Goal: Information Seeking & Learning: Learn about a topic

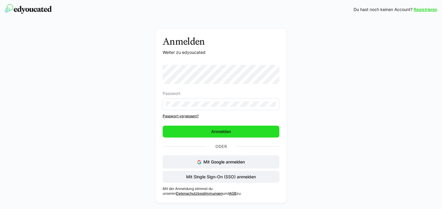
click at [212, 131] on span "Anmelden" at bounding box center [220, 132] width 21 height 6
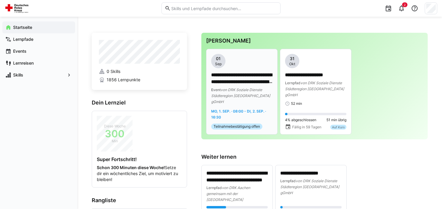
click at [233, 111] on app-date-range-label "Mo, 1. Sep. · 08:00 - Di, 2. Sep. · 16:30" at bounding box center [241, 114] width 61 height 12
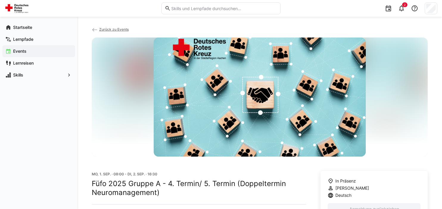
scroll to position [1, 0]
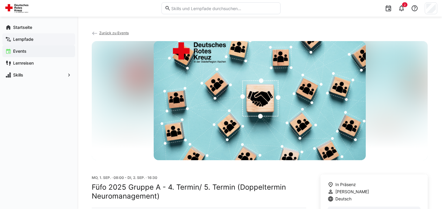
click at [0, 0] on app-navigation-label "Lernpfade" at bounding box center [0, 0] width 0 height 0
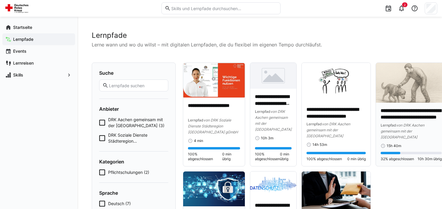
click at [414, 119] on p "**********" at bounding box center [410, 114] width 61 height 14
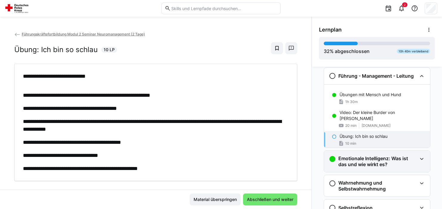
click at [411, 158] on h3 "Emotionale Intelligenz: Was ist das und wie wirkt es?" at bounding box center [377, 161] width 79 height 12
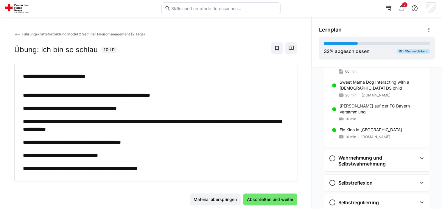
scroll to position [246, 0]
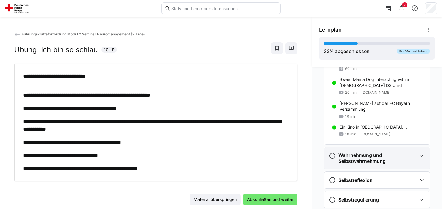
click at [423, 157] on eds-icon at bounding box center [421, 155] width 7 height 7
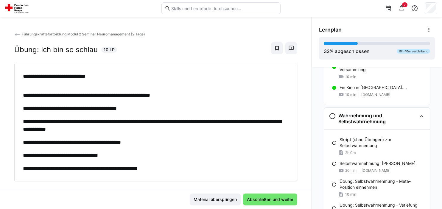
scroll to position [288, 0]
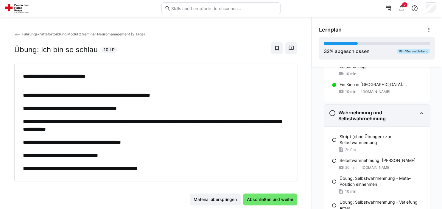
click at [333, 113] on eds-icon at bounding box center [332, 113] width 7 height 7
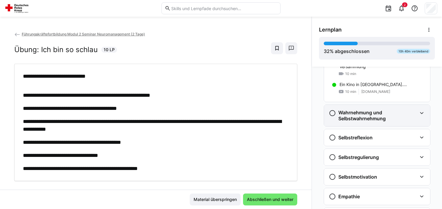
click at [333, 113] on eds-icon at bounding box center [332, 113] width 7 height 7
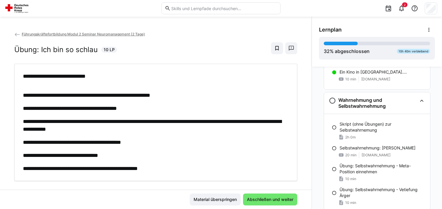
scroll to position [303, 0]
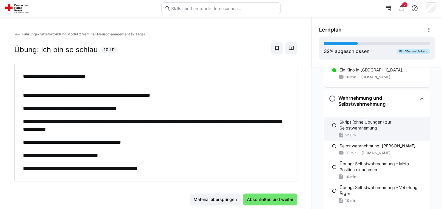
click at [383, 127] on p "Skript (ohne Übungen) zur Selbstwahrnemung" at bounding box center [382, 125] width 86 height 12
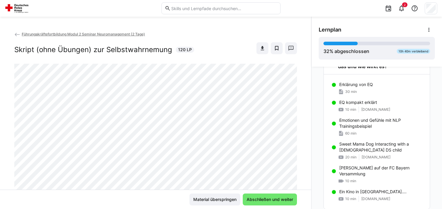
scroll to position [193, 0]
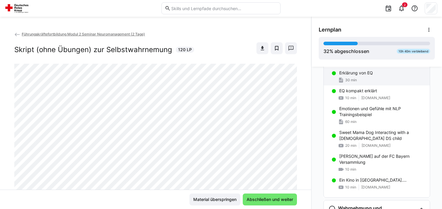
click at [364, 80] on div "30 min" at bounding box center [382, 80] width 86 height 6
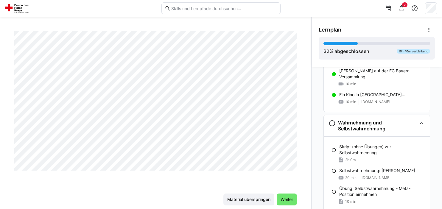
scroll to position [289, 0]
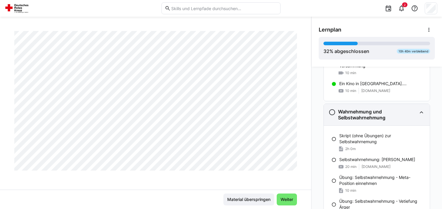
click at [332, 111] on eds-icon at bounding box center [331, 112] width 7 height 7
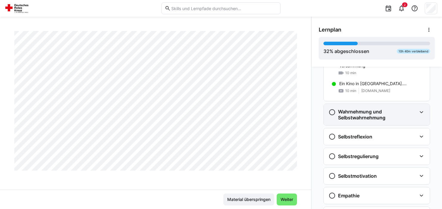
click at [332, 111] on eds-icon at bounding box center [331, 112] width 7 height 7
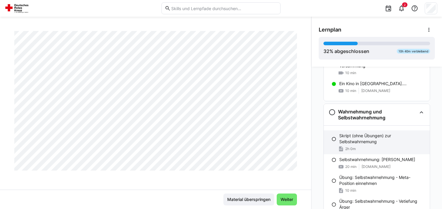
click at [339, 140] on p "Skript (ohne Übungen) zur Selbstwahrnemung" at bounding box center [382, 139] width 86 height 12
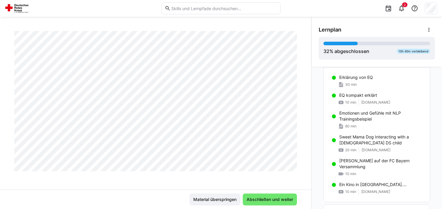
scroll to position [177, 0]
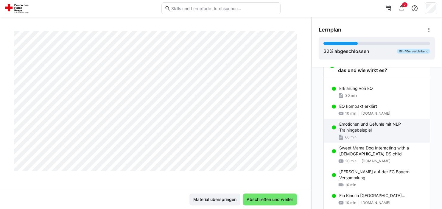
click at [391, 126] on p "Emotionen und Gefühle mit NLP Trainingsbeispiel" at bounding box center [382, 127] width 86 height 12
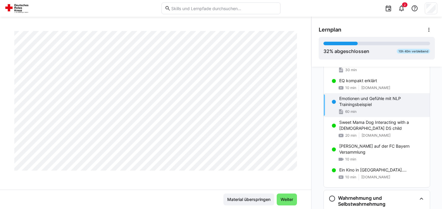
scroll to position [206, 0]
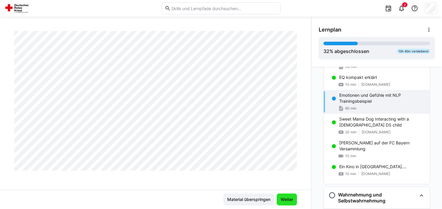
click at [286, 200] on span "Weiter" at bounding box center [287, 199] width 14 height 6
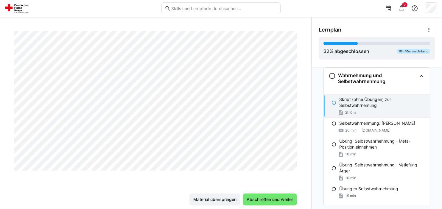
scroll to position [1293, 0]
click at [364, 186] on p "Übungen Selbstwahrnehmung" at bounding box center [368, 189] width 59 height 6
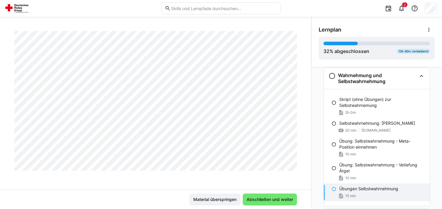
scroll to position [1267, 0]
click at [322, 133] on app-classroom-navigation "Wichtige Vorbemerkung zum Training emotionaler und sozialer Kompetenzen Hinweis…" at bounding box center [377, 45] width 116 height 595
click at [140, 199] on div "Material überspringen Abschließen und weiter" at bounding box center [155, 200] width 283 height 12
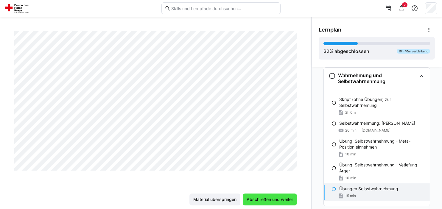
click at [272, 201] on span "Abschließen und weiter" at bounding box center [270, 199] width 48 height 6
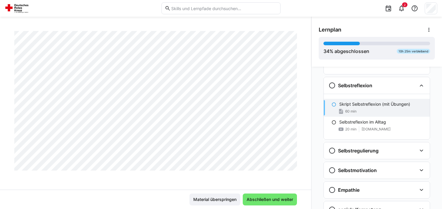
scroll to position [1252, 0]
drag, startPoint x: 309, startPoint y: 189, endPoint x: 303, endPoint y: 167, distance: 22.2
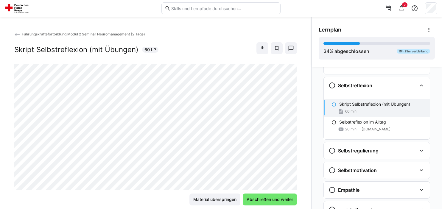
click at [356, 105] on p "Skript Selbstreflexion (mit Übungen)" at bounding box center [374, 104] width 71 height 6
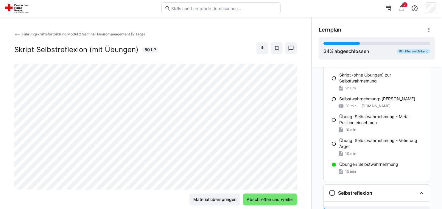
scroll to position [340, 0]
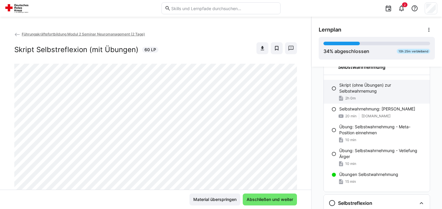
click at [379, 84] on p "Skript (ohne Übungen) zur Selbstwahrnemung" at bounding box center [382, 88] width 86 height 12
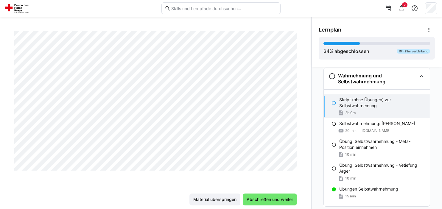
scroll to position [1280, 0]
